Goal: Information Seeking & Learning: Learn about a topic

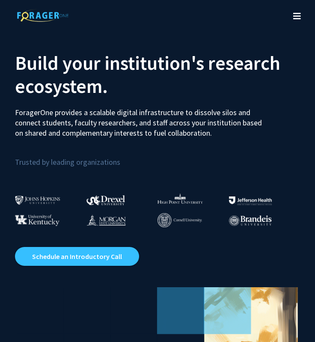
click at [296, 16] on icon "Toggle navigation" at bounding box center [297, 16] width 8 height 9
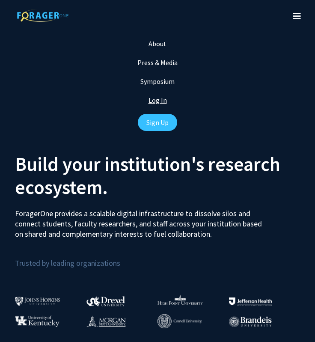
click at [158, 100] on link "Log In" at bounding box center [158, 100] width 18 height 9
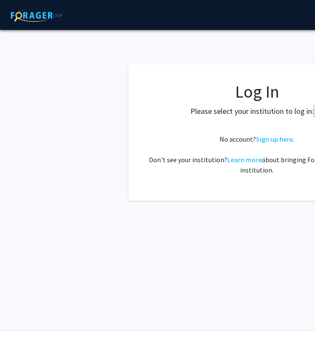
select select
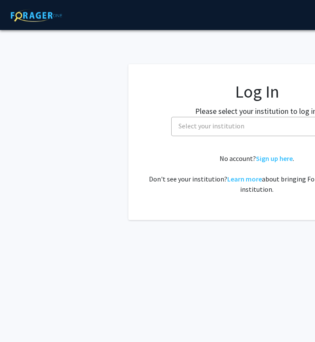
click at [223, 126] on span "Select your institution" at bounding box center [212, 126] width 66 height 9
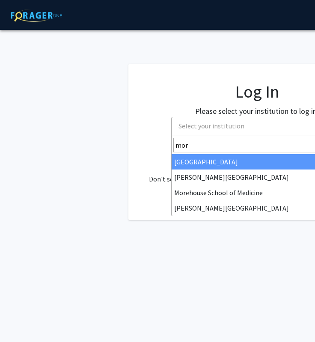
type input "morg"
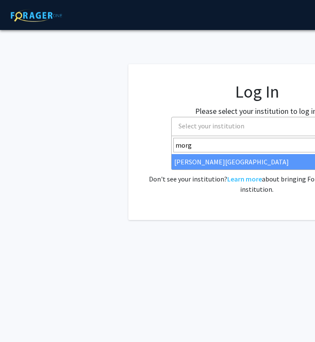
select select "20"
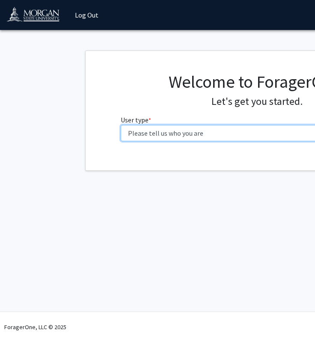
select select "1: undergrad"
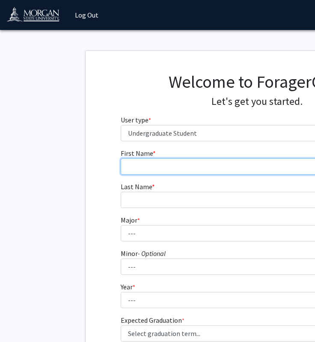
click at [192, 170] on input "First Name * required" at bounding box center [257, 166] width 273 height 16
type input "Shyanne"
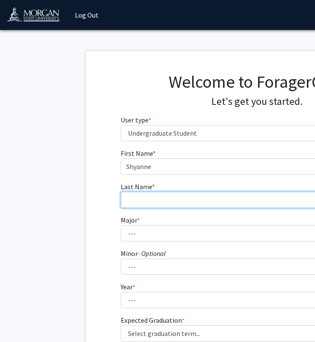
click at [170, 204] on input "Last Name * required" at bounding box center [257, 200] width 273 height 16
type input "[PERSON_NAME]"
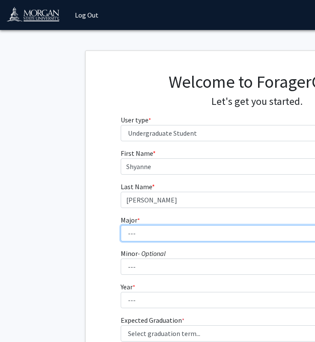
select select "52: 1642"
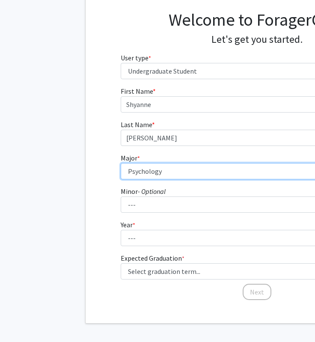
scroll to position [69, 0]
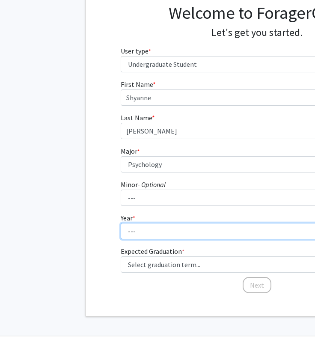
select select "2: sophomore"
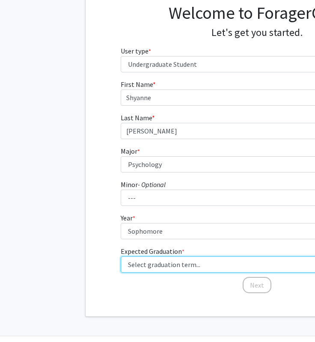
select select "17: spring_2029"
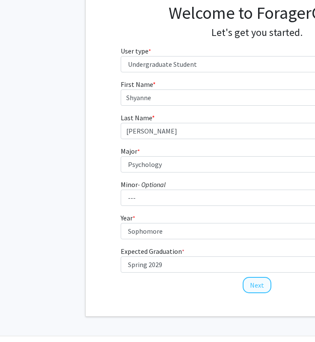
click at [256, 285] on button "Next" at bounding box center [257, 285] width 29 height 16
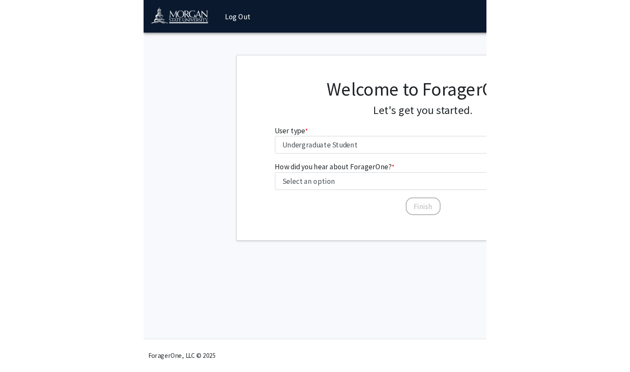
scroll to position [0, 0]
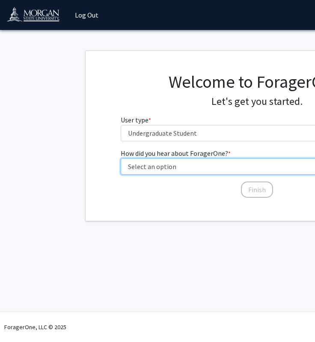
select select "2: faculty_recommendation"
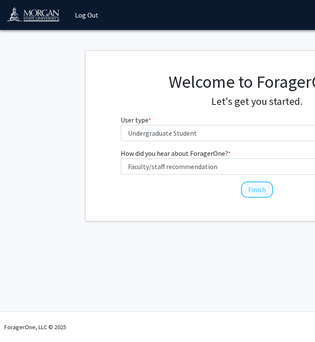
click at [263, 188] on button "Finish" at bounding box center [257, 190] width 32 height 16
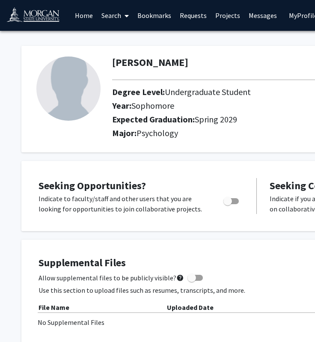
click at [108, 91] on div "Degree Level: Undergraduate Student" at bounding box center [288, 94] width 365 height 14
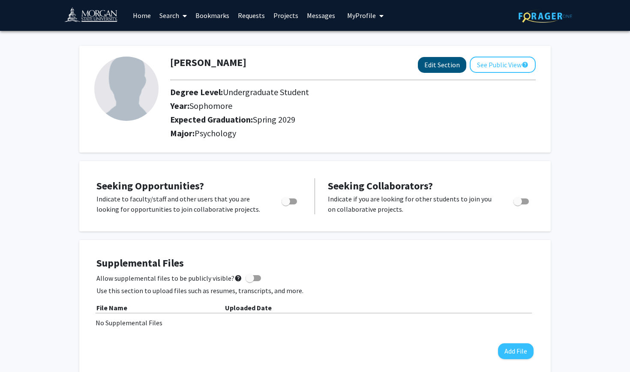
click at [315, 64] on button "Edit Section" at bounding box center [442, 65] width 48 height 16
select select "sophomore"
select select "45: spring_2029"
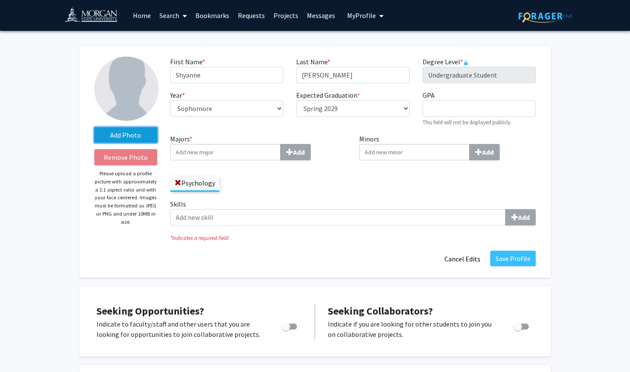
click at [141, 137] on label "Add Photo" at bounding box center [125, 134] width 63 height 15
click at [0, 0] on input "Add Photo" at bounding box center [0, 0] width 0 height 0
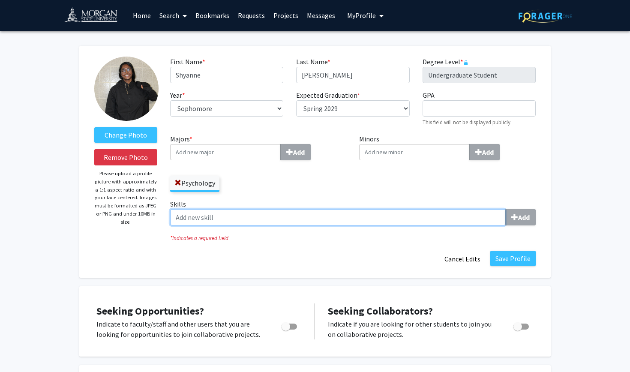
click at [228, 216] on input "Skills Add" at bounding box center [337, 217] width 335 height 16
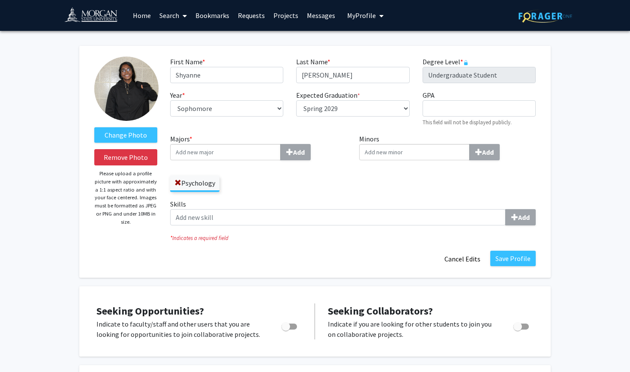
click at [211, 186] on label "Psychology" at bounding box center [194, 183] width 49 height 15
click at [0, 0] on input "Psychology" at bounding box center [0, 0] width 0 height 0
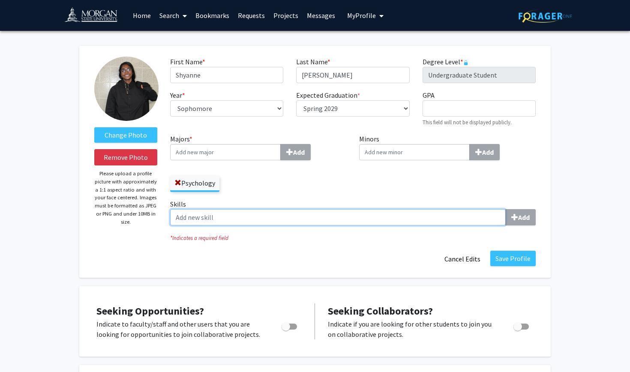
click at [219, 222] on input "Skills Add" at bounding box center [337, 217] width 335 height 16
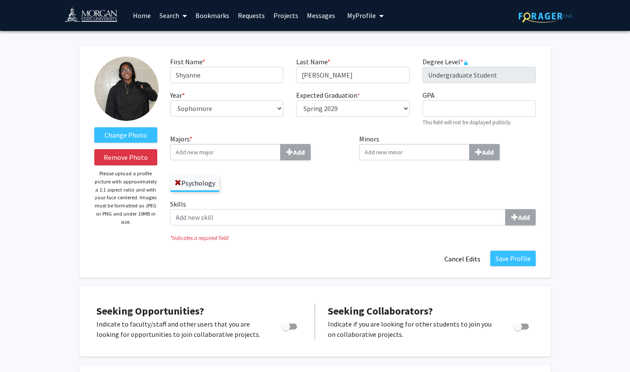
click at [315, 206] on label "Skills Add" at bounding box center [352, 212] width 365 height 27
click at [315, 209] on input "Skills Add" at bounding box center [337, 217] width 335 height 16
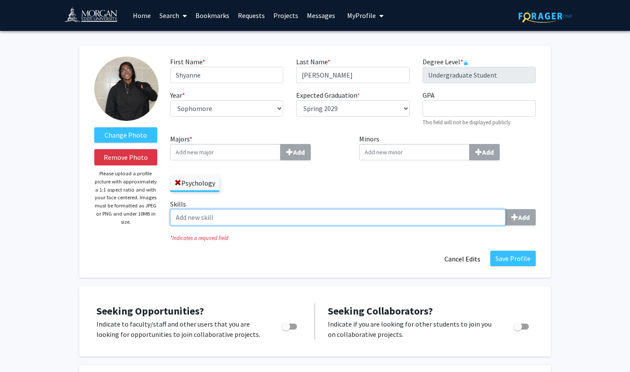
click at [315, 219] on input "Skills Add" at bounding box center [337, 217] width 335 height 16
type input "Time management"
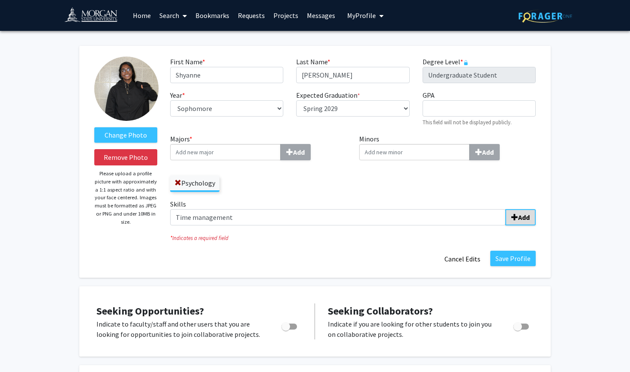
click at [315, 214] on b "Add" at bounding box center [524, 217] width 12 height 9
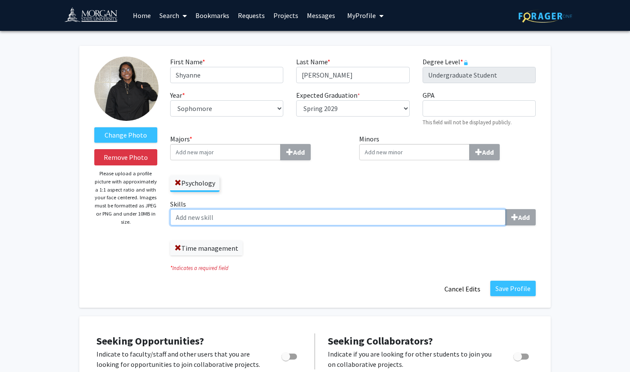
click at [299, 222] on input "Skills Add" at bounding box center [337, 217] width 335 height 16
type input "Adaptability"
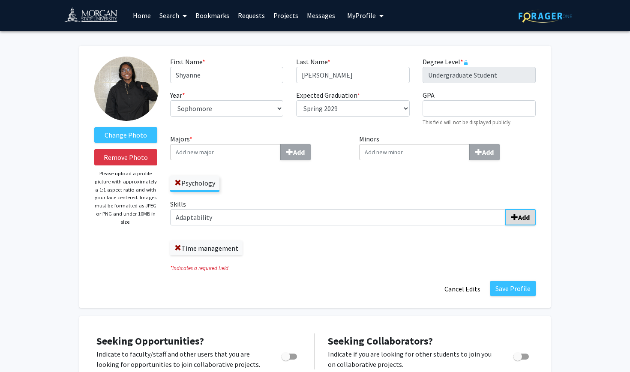
click at [315, 219] on b "Add" at bounding box center [524, 217] width 12 height 9
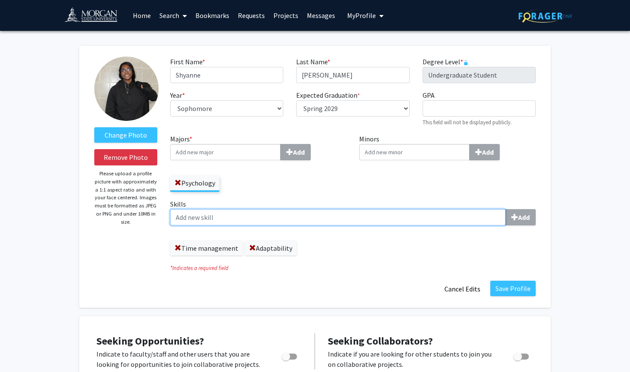
click at [315, 217] on input "Skills Add" at bounding box center [337, 217] width 335 height 16
type input "Leadership"
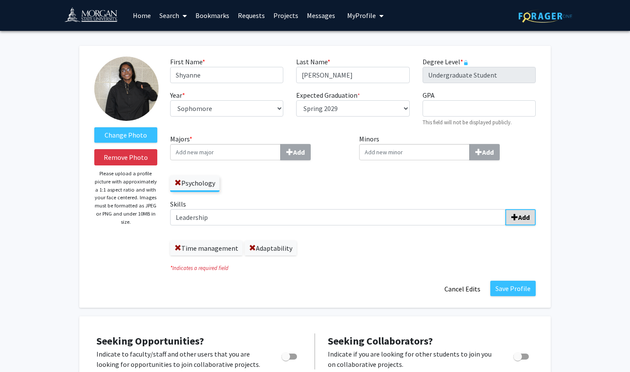
click at [315, 214] on b "Add" at bounding box center [524, 217] width 12 height 9
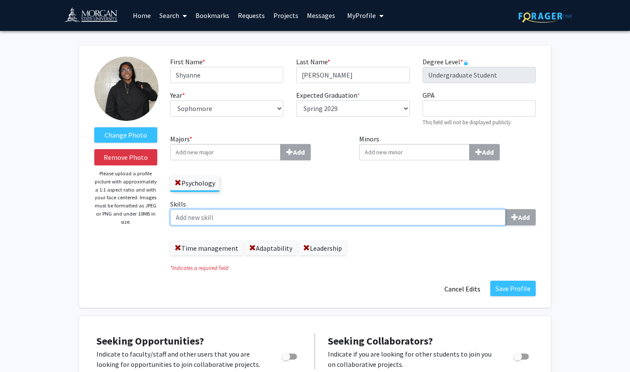
click at [315, 222] on input "Skills Add" at bounding box center [337, 217] width 335 height 16
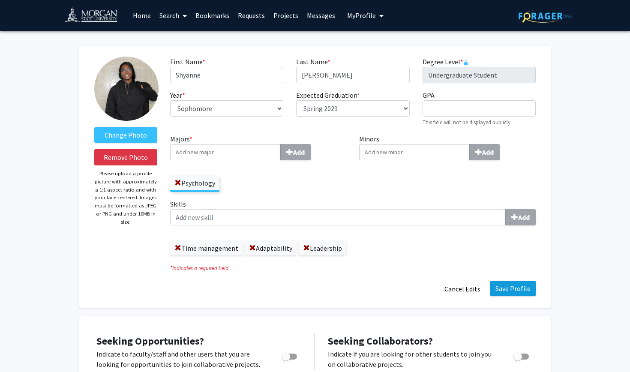
click at [315, 291] on button "Save Profile" at bounding box center [512, 288] width 45 height 15
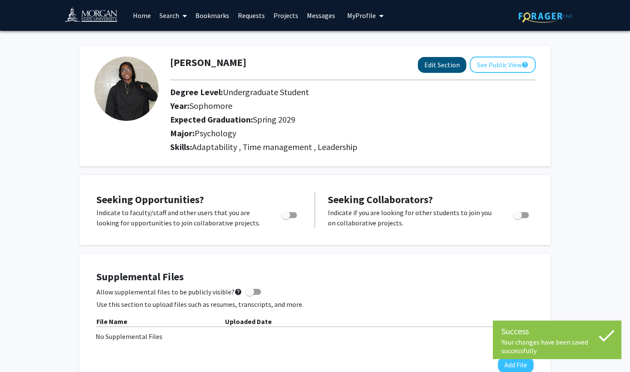
click at [315, 65] on button "Edit Section" at bounding box center [442, 65] width 48 height 16
select select "sophomore"
select select "45: spring_2029"
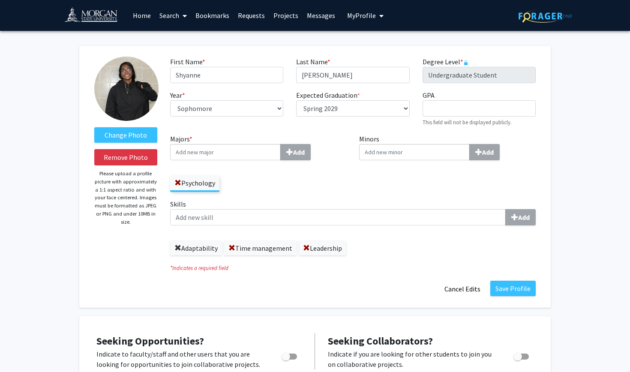
click at [178, 248] on span at bounding box center [177, 248] width 7 height 7
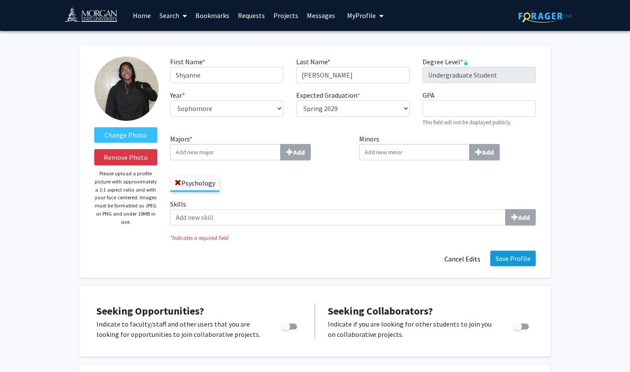
click at [315, 258] on button "Save Profile" at bounding box center [512, 258] width 45 height 15
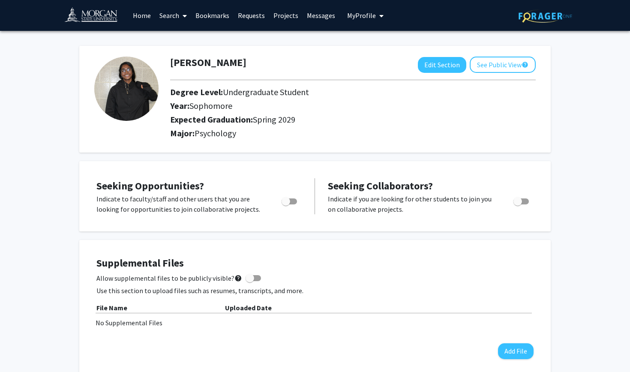
click at [288, 201] on span "Toggle" at bounding box center [285, 201] width 9 height 9
click at [286, 204] on input "Are you actively seeking opportunities?" at bounding box center [285, 204] width 0 height 0
checkbox input "true"
click at [315, 206] on label "Toggle" at bounding box center [519, 201] width 19 height 10
click at [315, 205] on input "Would you like to receive other student requests to work with you?" at bounding box center [517, 204] width 0 height 0
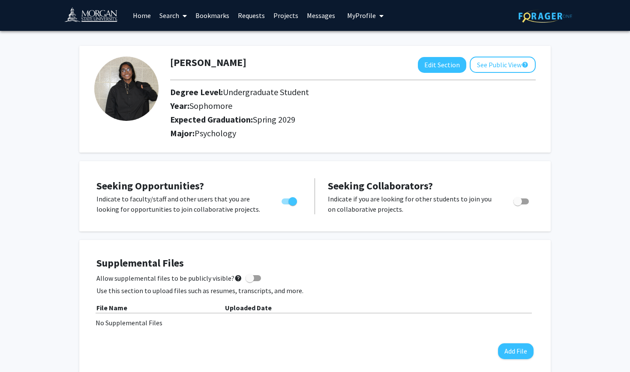
checkbox input "true"
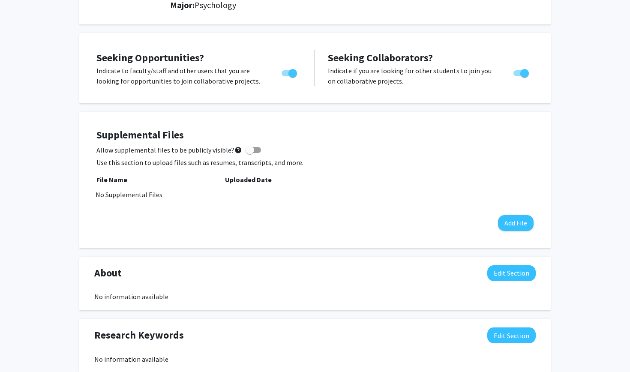
scroll to position [130, 0]
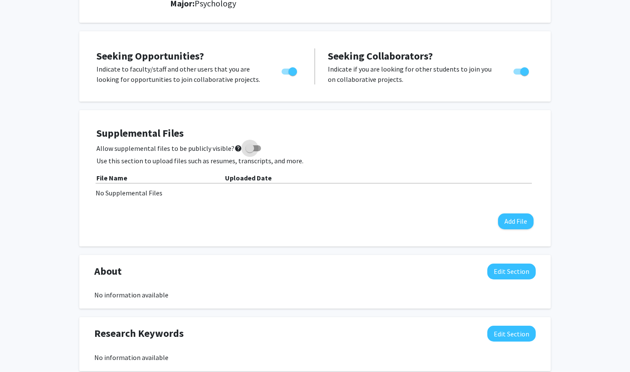
click at [251, 146] on label "Allow supplemental files to be publicly visible? help" at bounding box center [178, 148] width 164 height 10
click at [250, 151] on input "Allow supplemental files to be publicly visible? help" at bounding box center [249, 151] width 0 height 0
checkbox input "true"
click at [315, 221] on button "Add File" at bounding box center [516, 221] width 36 height 16
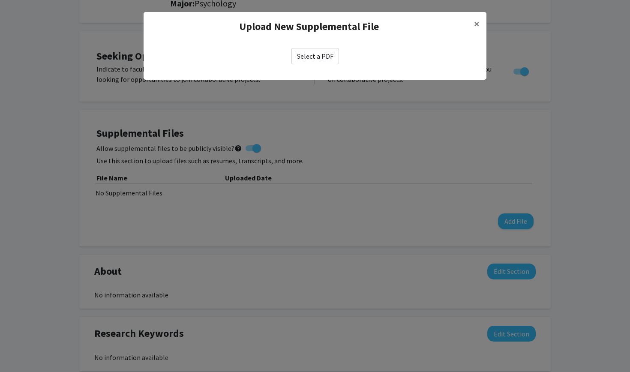
click at [308, 52] on label "Select a PDF" at bounding box center [315, 56] width 48 height 16
click at [0, 0] on input "Select a PDF" at bounding box center [0, 0] width 0 height 0
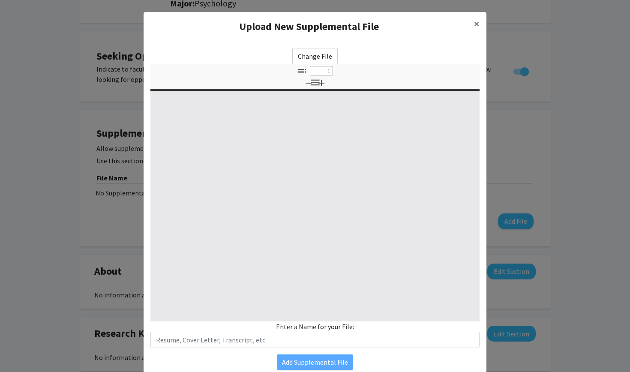
select select "custom"
type input "0"
select select "custom"
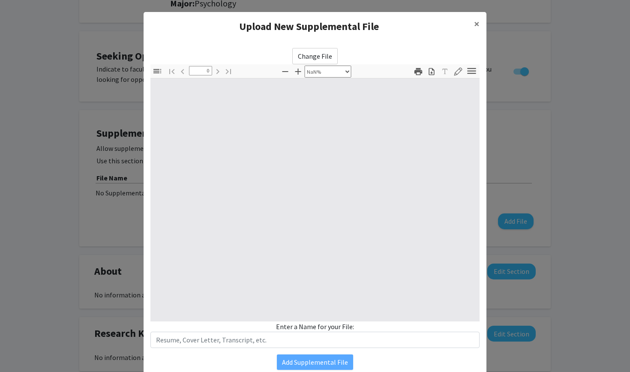
type input "1"
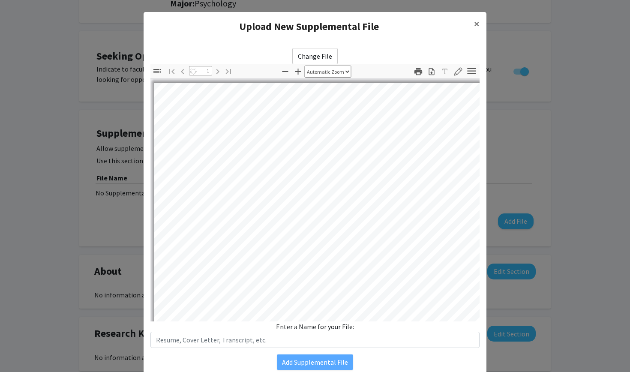
select select "auto"
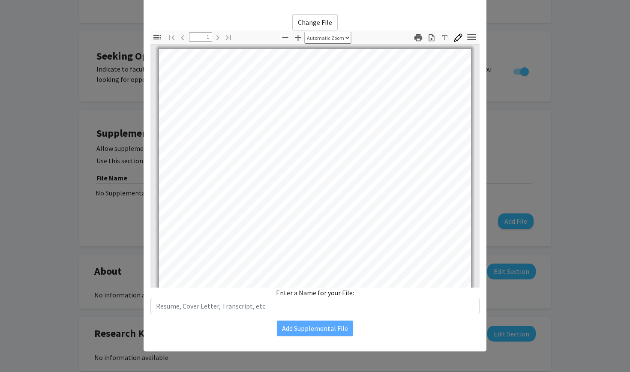
scroll to position [0, 0]
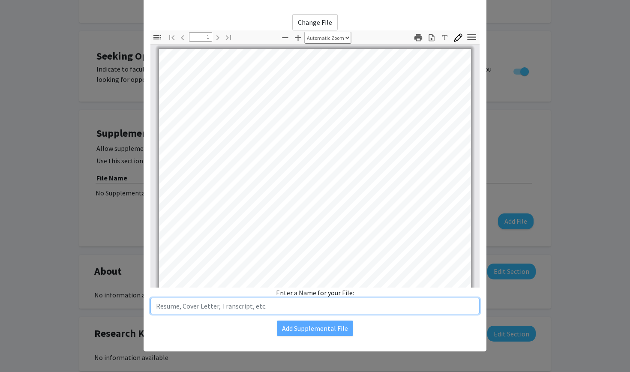
click at [315, 304] on input "text" at bounding box center [314, 306] width 329 height 16
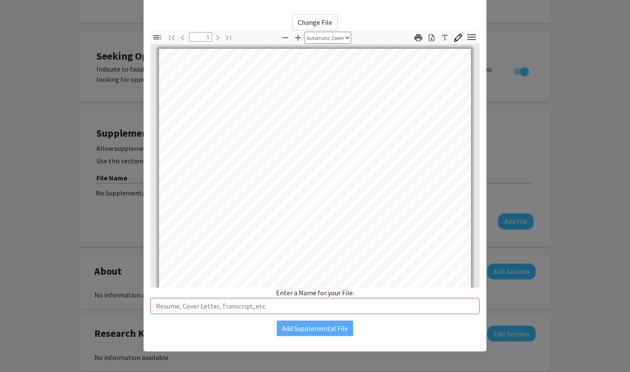
click at [315, 287] on div "Enter a Name for your File:" at bounding box center [314, 300] width 329 height 27
click at [315, 299] on input "text" at bounding box center [314, 306] width 329 height 16
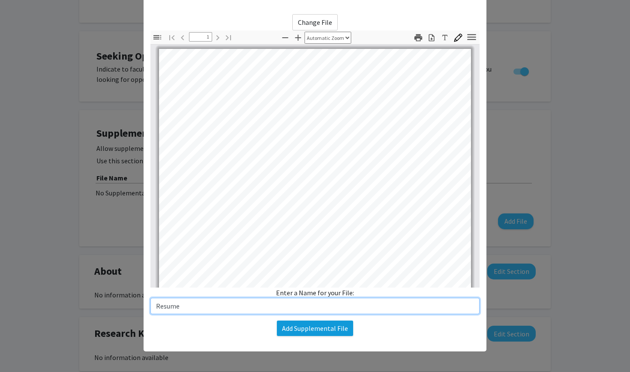
type input "Resume"
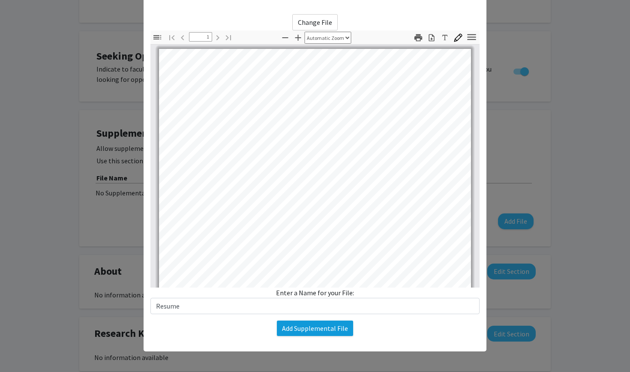
click at [315, 327] on button "Add Supplemental File" at bounding box center [315, 327] width 76 height 15
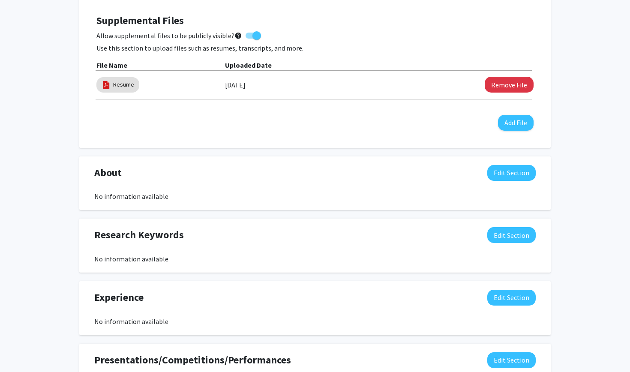
scroll to position [243, 0]
click at [315, 167] on button "Edit Section" at bounding box center [511, 172] width 48 height 16
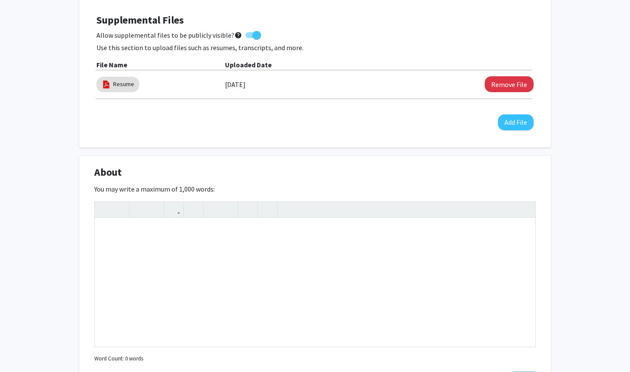
click at [315, 190] on div "You may write a maximum of 1,000 words: Insert link Remove link Word Count: 0 w…" at bounding box center [314, 274] width 441 height 181
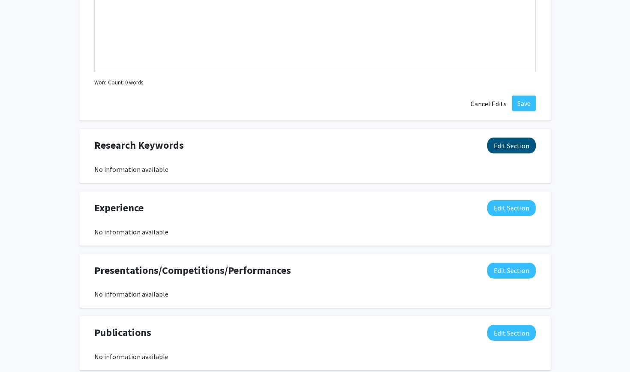
scroll to position [522, 0]
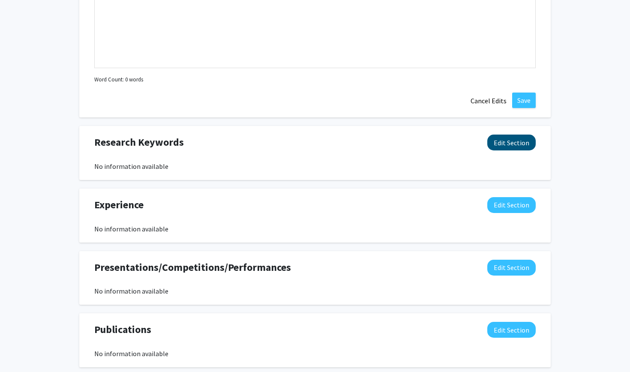
click at [315, 141] on button "Edit Section" at bounding box center [511, 143] width 48 height 16
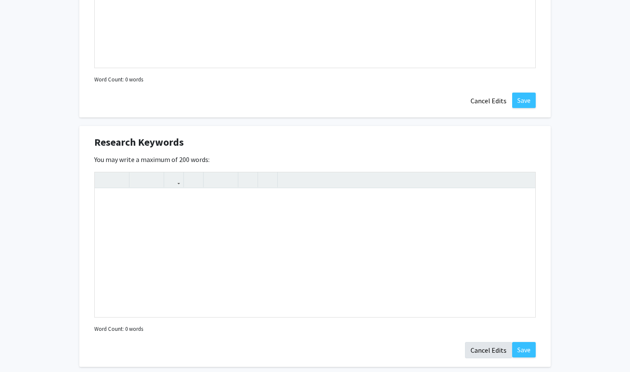
click at [315, 342] on button "Cancel Edits" at bounding box center [488, 350] width 47 height 16
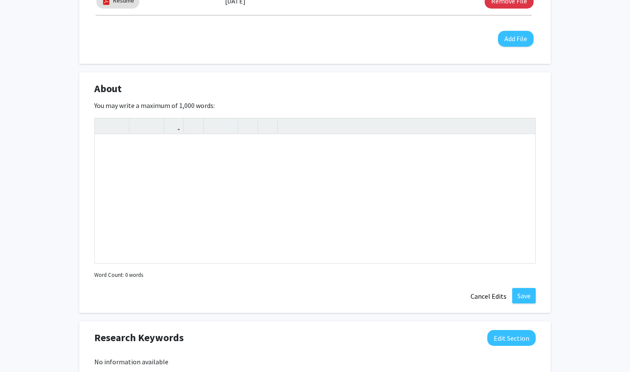
scroll to position [326, 0]
click at [315, 302] on button "Cancel Edits" at bounding box center [488, 296] width 47 height 16
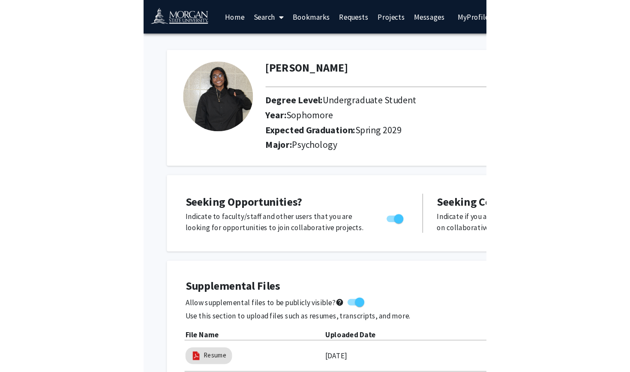
scroll to position [0, 0]
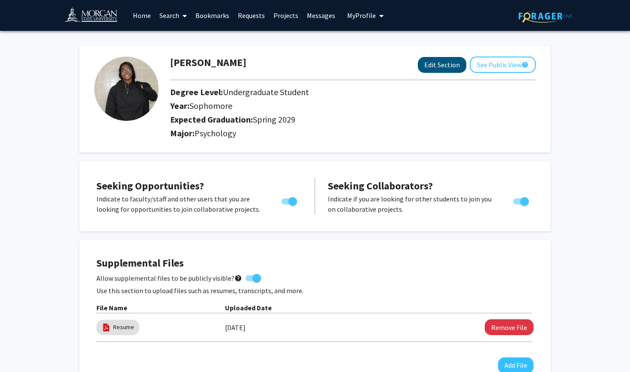
click at [315, 69] on button "Edit Section" at bounding box center [442, 65] width 48 height 16
select select "sophomore"
select select "45: spring_2029"
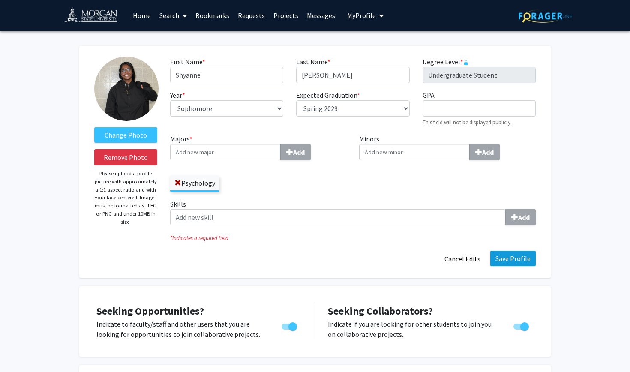
click at [315, 262] on button "Save Profile" at bounding box center [512, 258] width 45 height 15
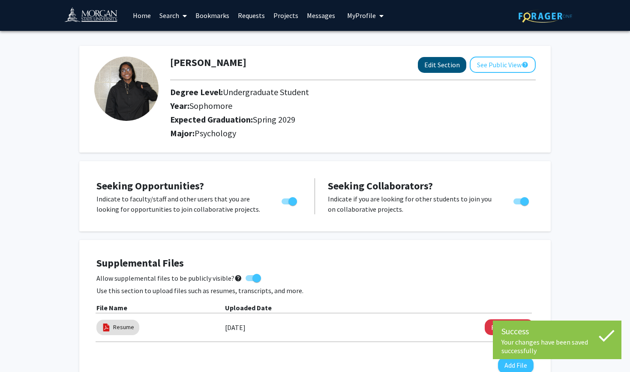
click at [315, 67] on button "Edit Section" at bounding box center [442, 65] width 48 height 16
select select "sophomore"
select select "45: spring_2029"
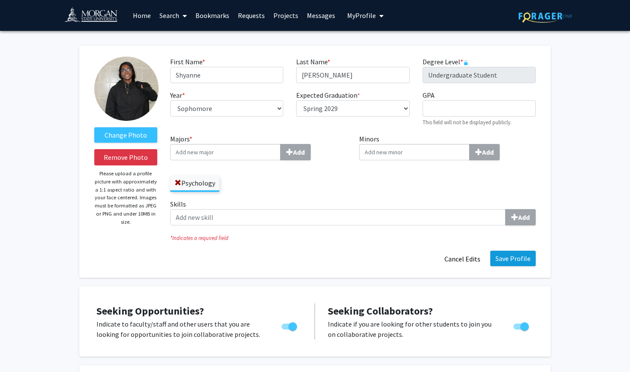
click at [315, 265] on button "Save Profile" at bounding box center [512, 258] width 45 height 15
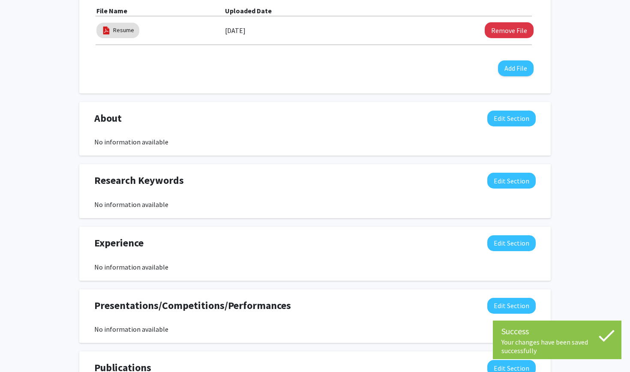
scroll to position [296, 0]
click at [315, 116] on button "Edit Section" at bounding box center [511, 119] width 48 height 16
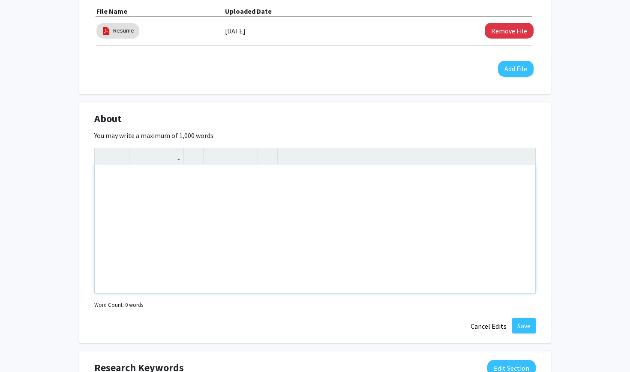
click at [315, 182] on div "Note to users with screen readers: Please deactivate our accessibility plugin f…" at bounding box center [315, 228] width 440 height 129
type textarea "I"
type textarea "M"
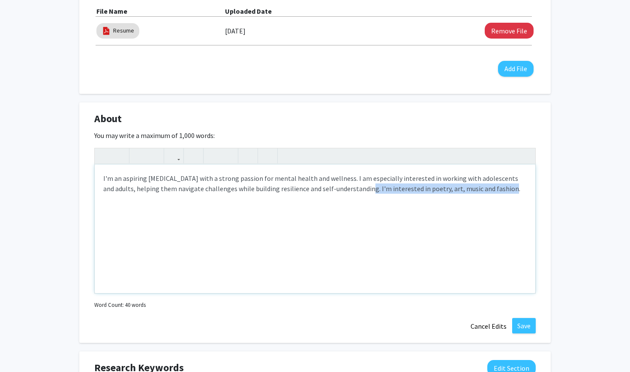
drag, startPoint x: 339, startPoint y: 191, endPoint x: 509, endPoint y: 210, distance: 170.7
click at [315, 210] on div "I'm an aspiring [MEDICAL_DATA] with a strong passion for mental health and well…" at bounding box center [315, 228] width 440 height 129
drag, startPoint x: 368, startPoint y: 191, endPoint x: 341, endPoint y: 194, distance: 27.1
click at [315, 194] on div "I'm an aspiring [MEDICAL_DATA] with a strong passion for mental health and well…" at bounding box center [315, 228] width 440 height 129
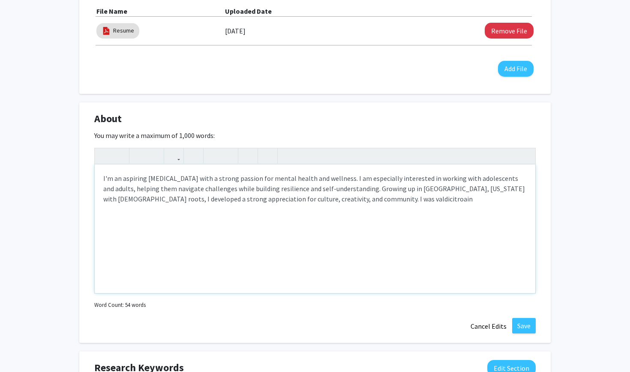
click at [315, 201] on div "I'm an aspiring [MEDICAL_DATA] with a strong passion for mental health and well…" at bounding box center [315, 228] width 440 height 129
click at [315, 204] on div "I'm an aspiring [MEDICAL_DATA] with a strong passion for mental health and well…" at bounding box center [315, 228] width 440 height 129
click at [139, 210] on div "I'm an aspiring [MEDICAL_DATA] with a strong passion for mental health and well…" at bounding box center [315, 228] width 440 height 129
click at [172, 209] on div "I'm an aspiring [MEDICAL_DATA] with a strong passion for mental health and well…" at bounding box center [315, 228] width 440 height 129
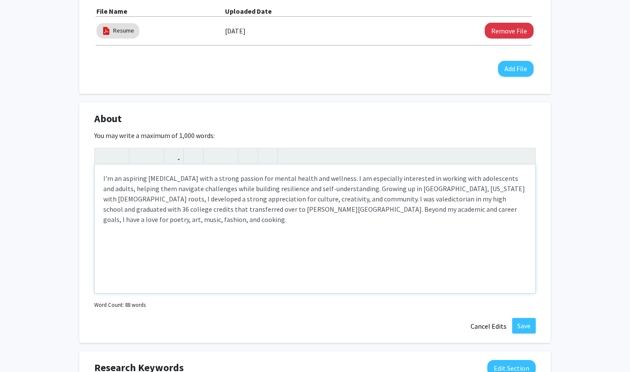
type textarea "I'm an aspiring [MEDICAL_DATA] with a strong passion for mental health and well…"
click at [315, 325] on button "Save" at bounding box center [524, 325] width 24 height 15
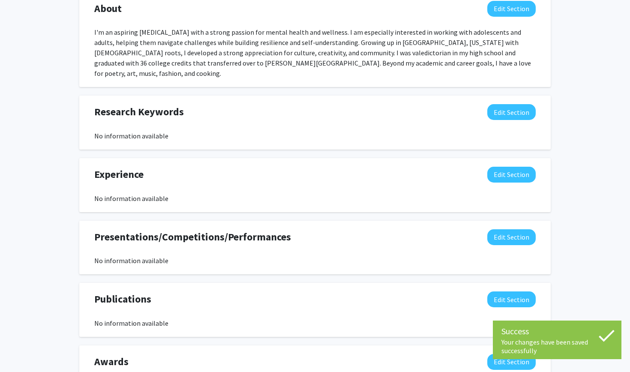
scroll to position [409, 0]
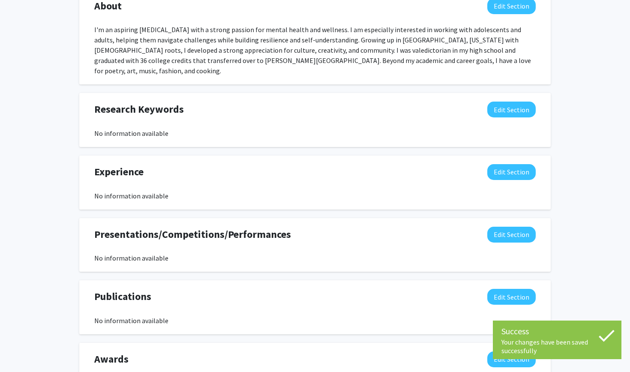
click at [315, 164] on button "Edit Section" at bounding box center [511, 172] width 48 height 16
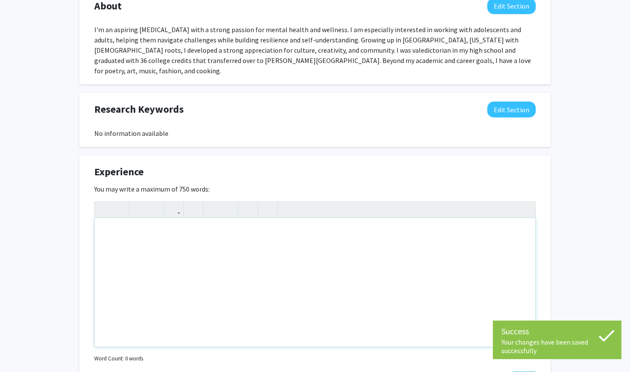
click at [203, 221] on div "Note to users with screen readers: Please deactivate our accessibility plugin f…" at bounding box center [315, 282] width 440 height 129
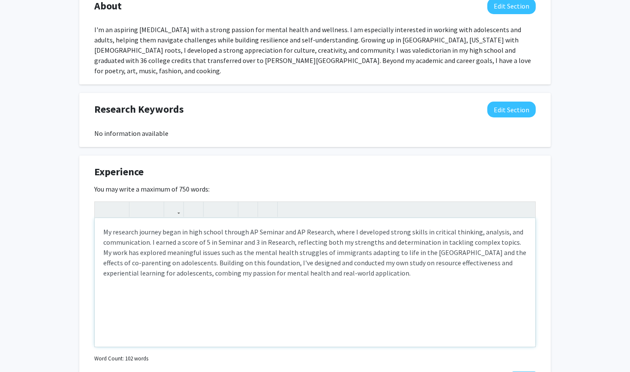
type textarea "My research journey began in high school through AP Seminar and AP Research, wh…"
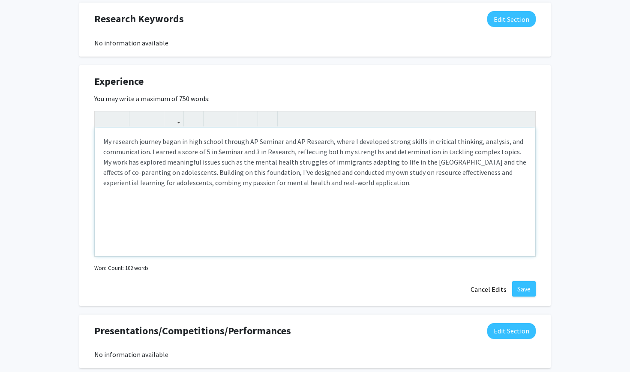
scroll to position [524, 0]
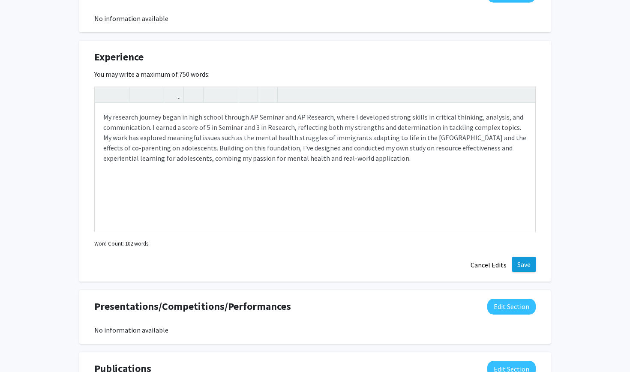
click at [315, 257] on button "Save" at bounding box center [524, 264] width 24 height 15
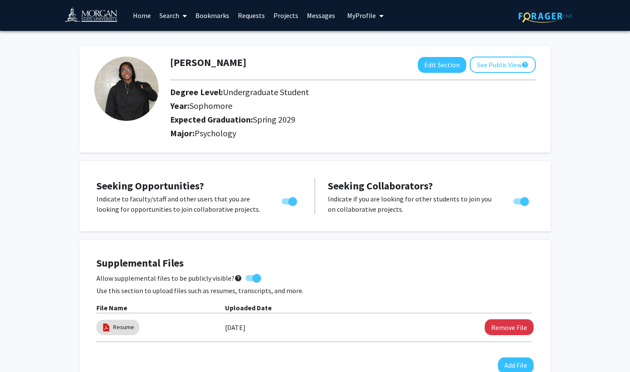
scroll to position [0, 0]
click at [144, 10] on link "Home" at bounding box center [142, 15] width 27 height 30
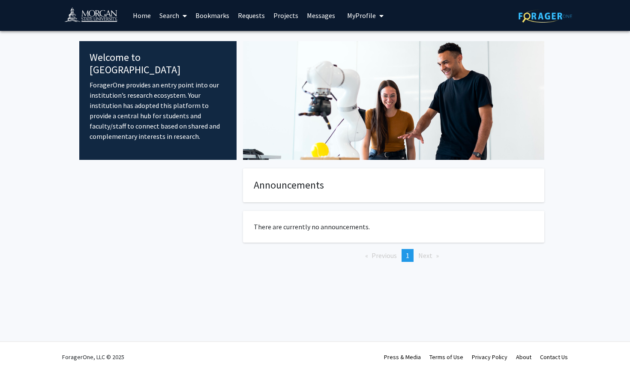
click at [162, 14] on link "Search" at bounding box center [173, 15] width 36 height 30
click at [182, 31] on span "Faculty/Staff" at bounding box center [186, 39] width 63 height 17
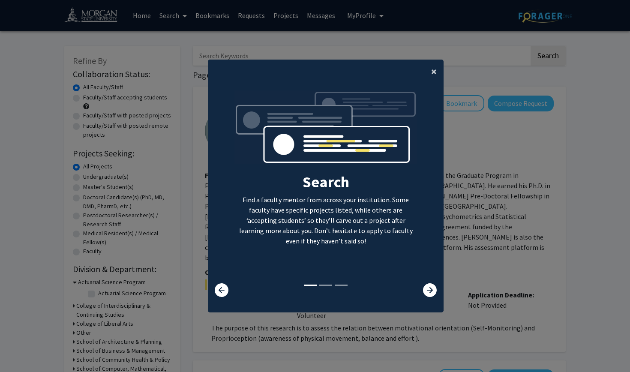
click at [315, 72] on span "×" at bounding box center [434, 71] width 6 height 13
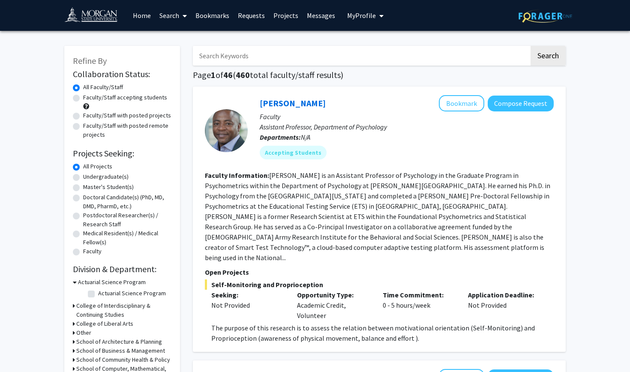
click at [314, 54] on input "Search Keywords" at bounding box center [361, 56] width 336 height 20
click at [315, 52] on button "Search" at bounding box center [547, 56] width 35 height 20
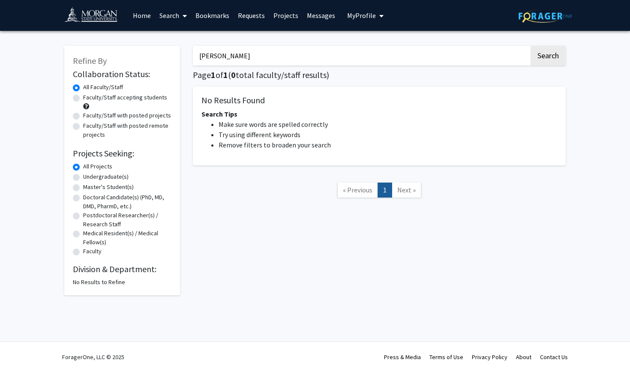
click at [315, 52] on button "Search" at bounding box center [547, 56] width 35 height 20
type input "[PERSON_NAME]"
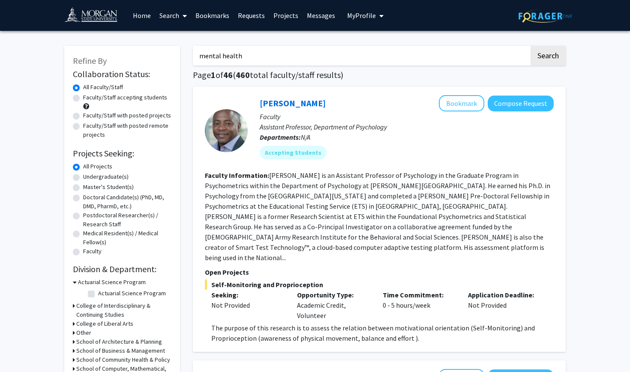
type input "mental health"
click at [315, 52] on button "Search" at bounding box center [547, 56] width 35 height 20
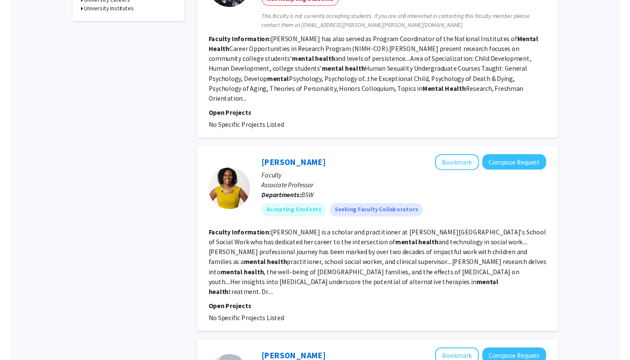
scroll to position [414, 0]
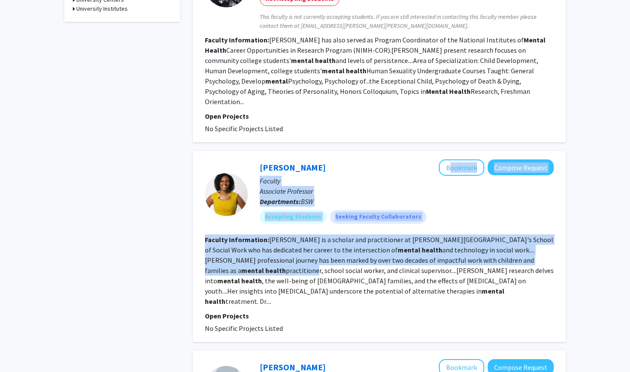
drag, startPoint x: 249, startPoint y: 63, endPoint x: 374, endPoint y: 148, distance: 151.1
click at [315, 159] on fg-search-faculty "[PERSON_NAME] Bookmark Compose Request Faculty Associate Professor Departments:…" at bounding box center [379, 246] width 349 height 174
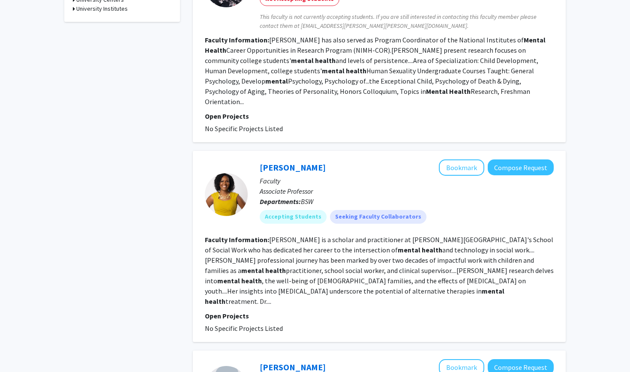
drag, startPoint x: 249, startPoint y: 66, endPoint x: 229, endPoint y: 49, distance: 26.4
click at [215, 151] on div "[PERSON_NAME] Bookmark Compose Request Faculty Associate Professor Departments:…" at bounding box center [379, 246] width 373 height 191
drag, startPoint x: 242, startPoint y: 58, endPoint x: 426, endPoint y: 196, distance: 229.2
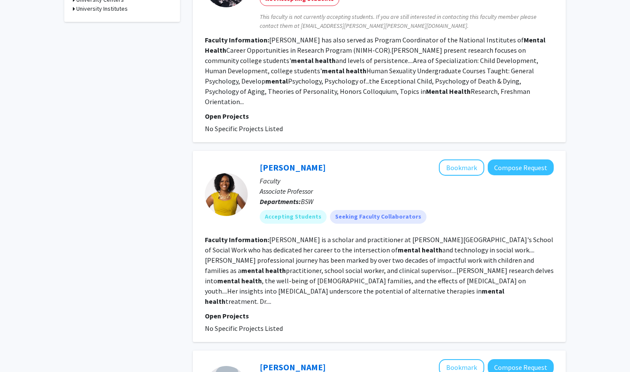
click at [315, 196] on div "[PERSON_NAME] Bookmark Compose Request Faculty Associate Professor Departments:…" at bounding box center [379, 246] width 373 height 191
copy fg-search-faculty "[PERSON_NAME] Bookmark Compose Request Faculty Associate Professor Departments:…"
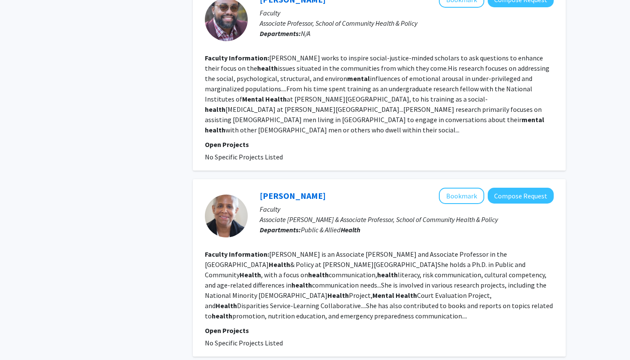
scroll to position [1277, 0]
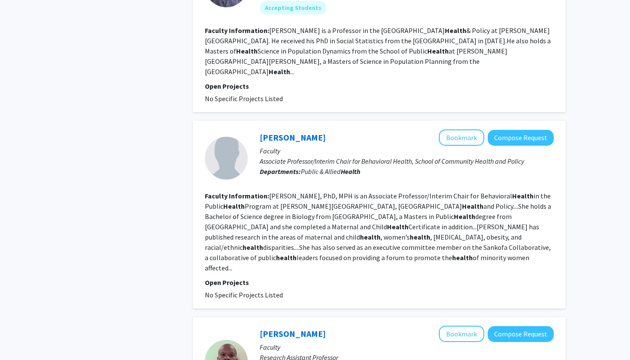
scroll to position [1274, 0]
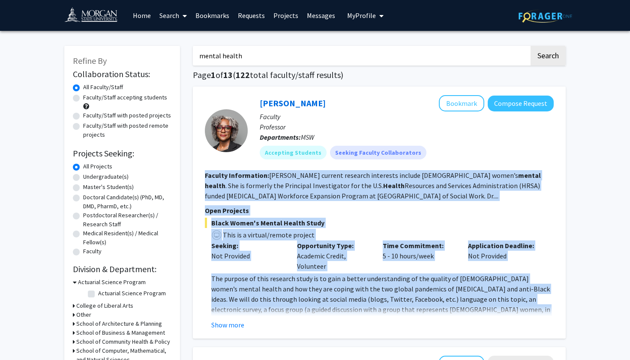
drag, startPoint x: 200, startPoint y: 154, endPoint x: 353, endPoint y: 269, distance: 191.5
click at [315, 269] on div "[PERSON_NAME] Bookmark Compose Request Faculty Professor Departments: MSW Accep…" at bounding box center [379, 213] width 373 height 252
click at [224, 320] on button "Show more" at bounding box center [227, 325] width 33 height 10
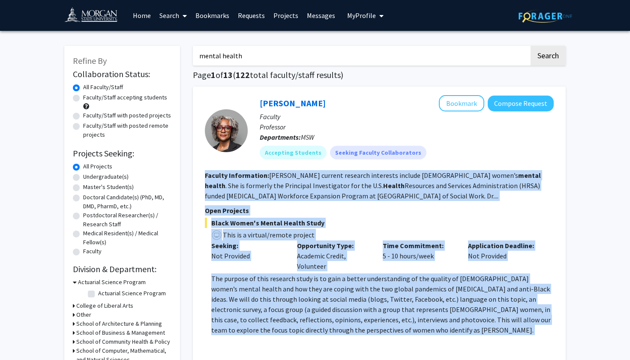
copy fg-search-faculty "Loremip Dolorsitame: Consectetu’a elitsed doeiusmo temporinc utlabor Etdol magn…"
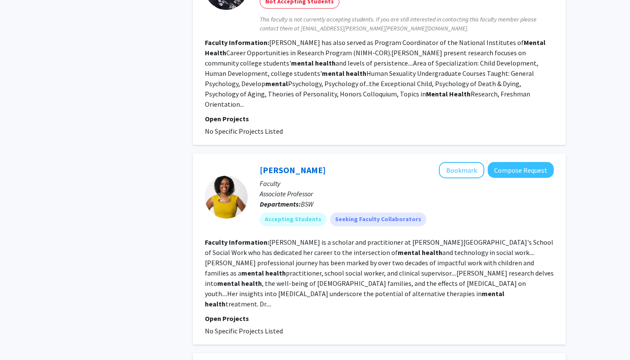
scroll to position [482, 0]
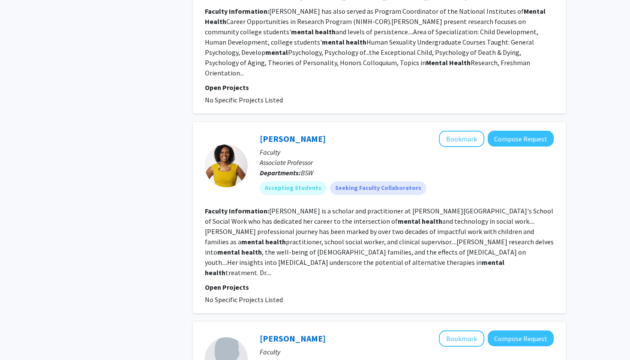
click at [315, 342] on p "Associate Professor, Psychology" at bounding box center [407, 362] width 294 height 10
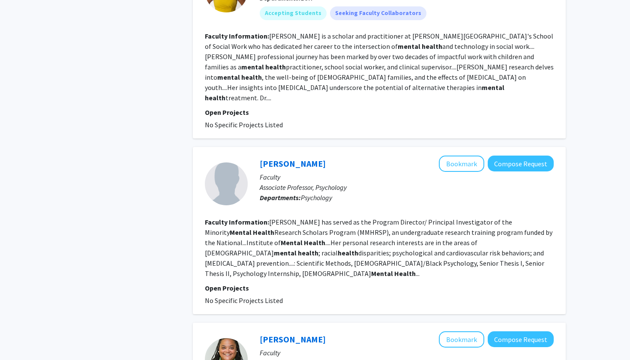
scroll to position [673, 0]
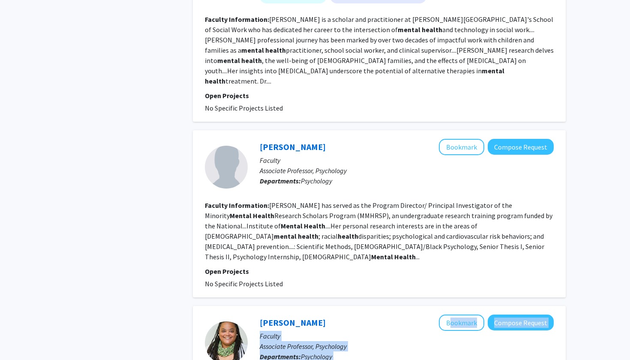
drag, startPoint x: 253, startPoint y: 109, endPoint x: 322, endPoint y: 195, distance: 110.0
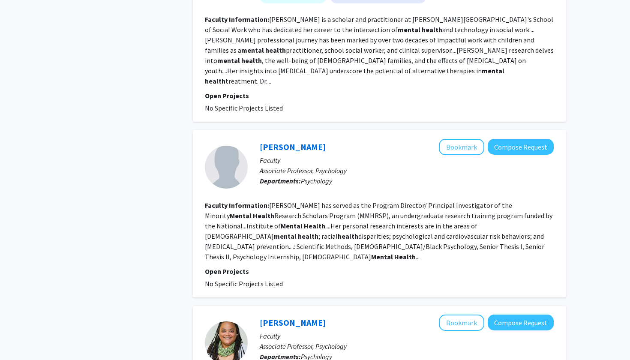
drag, startPoint x: 248, startPoint y: 103, endPoint x: 357, endPoint y: 215, distance: 157.2
copy fg-search-faculty "[PERSON_NAME] Bookmark Compose Request Faculty Associate Professor, Psychology …"
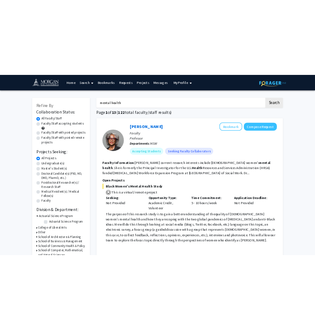
scroll to position [0, 0]
